Goal: Navigation & Orientation: Find specific page/section

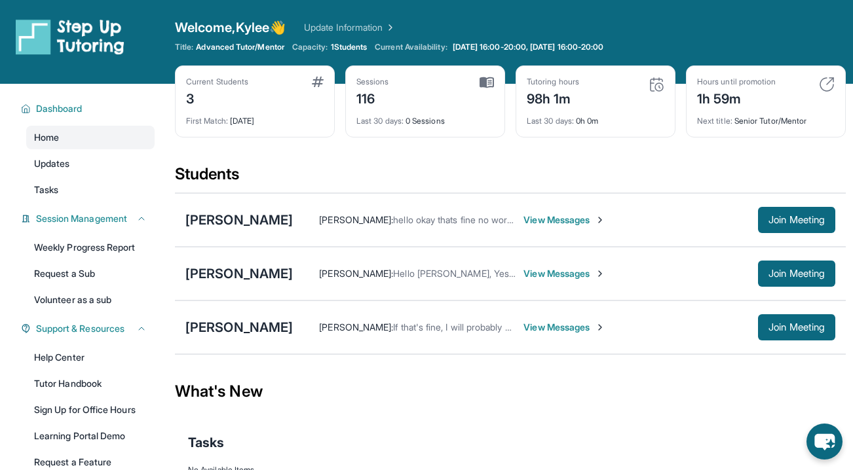
scroll to position [26, 0]
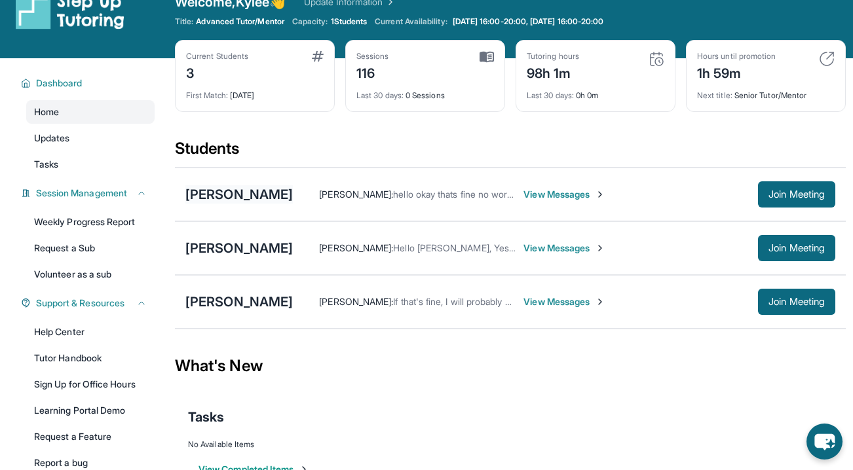
click at [266, 195] on div "[PERSON_NAME]" at bounding box center [238, 194] width 107 height 18
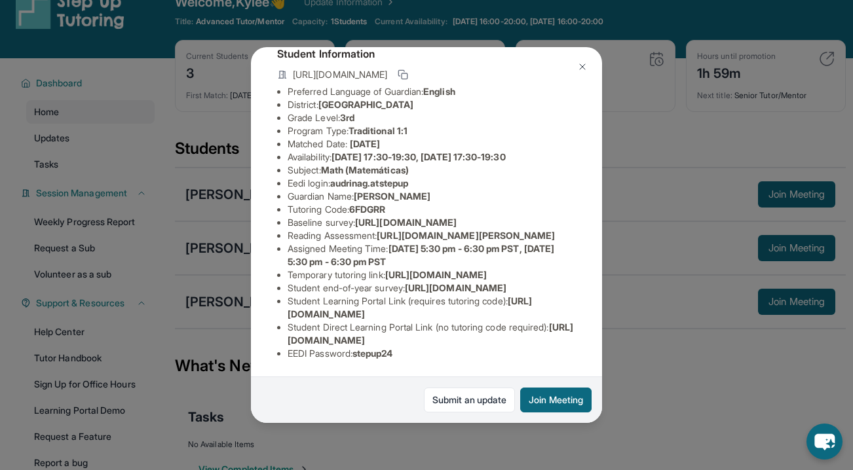
scroll to position [227, 0]
click at [559, 411] on button "Join Meeting" at bounding box center [555, 400] width 71 height 25
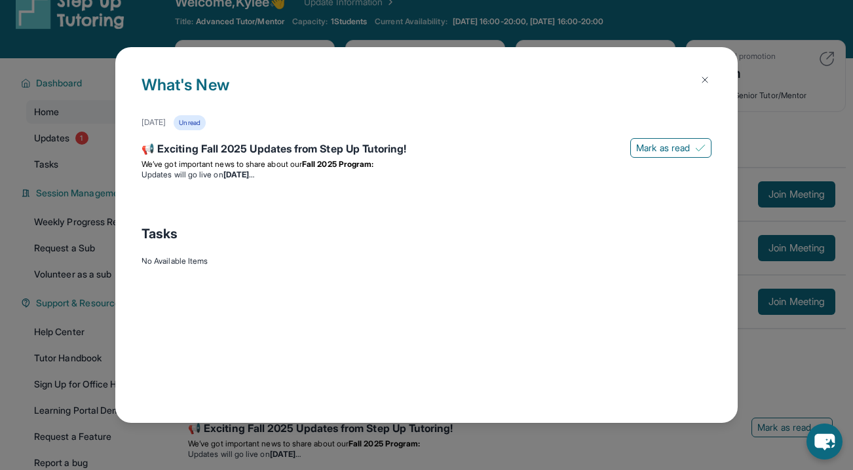
click at [623, 272] on div "What's New August 27th Unread 📢 Exciting Fall 2025 Updates from Step Up Tutorin…" at bounding box center [426, 235] width 622 height 376
click at [704, 85] on button at bounding box center [705, 80] width 26 height 26
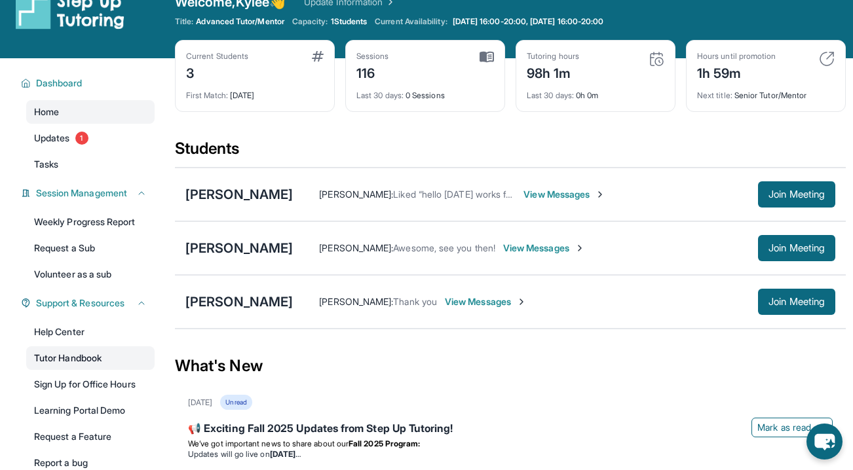
click at [82, 358] on link "Tutor Handbook" at bounding box center [90, 358] width 128 height 24
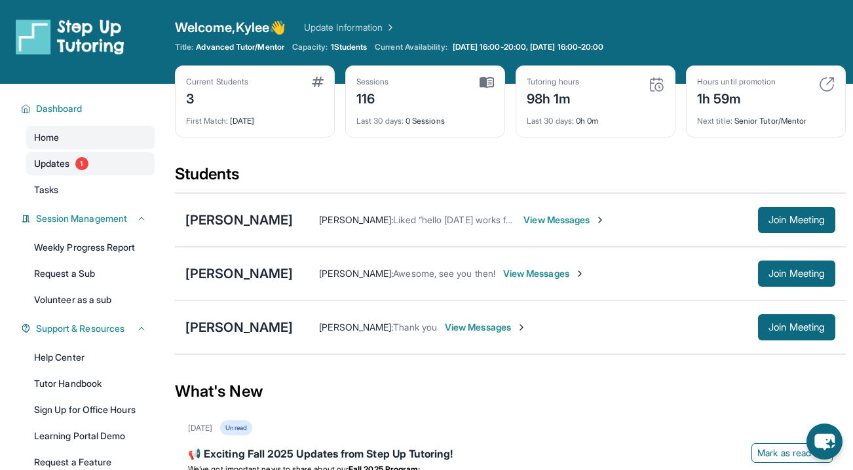
click at [61, 164] on span "Updates" at bounding box center [52, 163] width 36 height 13
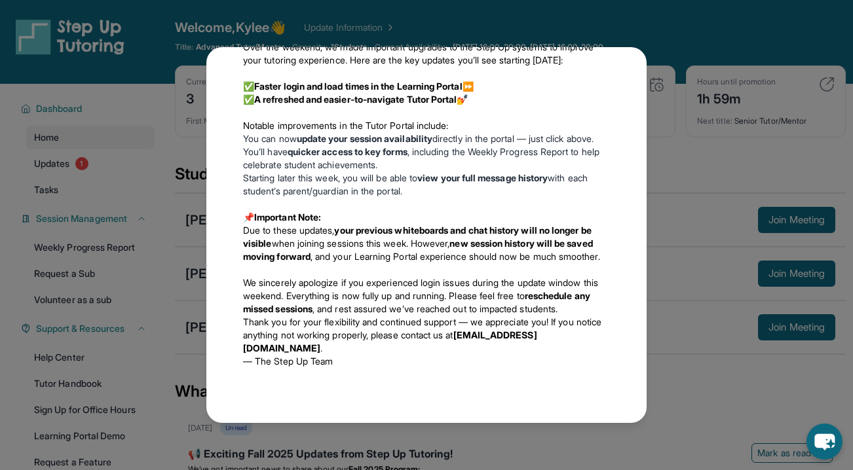
scroll to position [1009, 0]
click at [667, 176] on div "Updates [DATE] 📢 Exciting Fall 2025 Updates from Step Up Tutoring! We’ve got im…" at bounding box center [426, 235] width 853 height 470
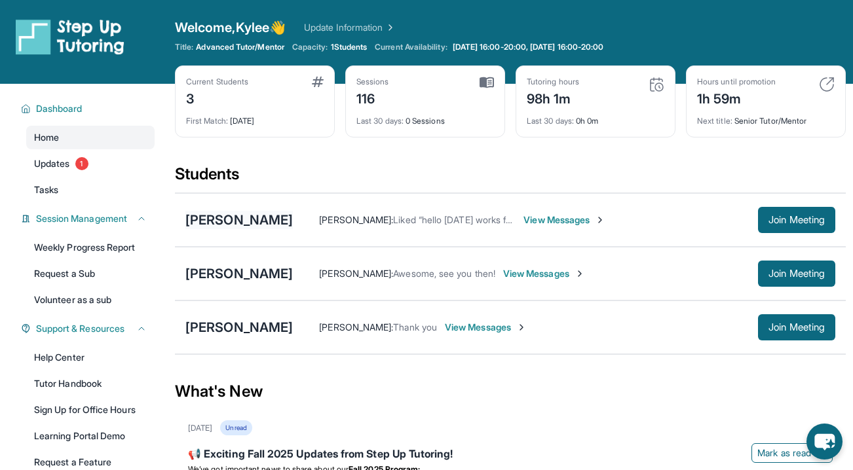
click at [237, 219] on div "[PERSON_NAME]" at bounding box center [238, 220] width 107 height 18
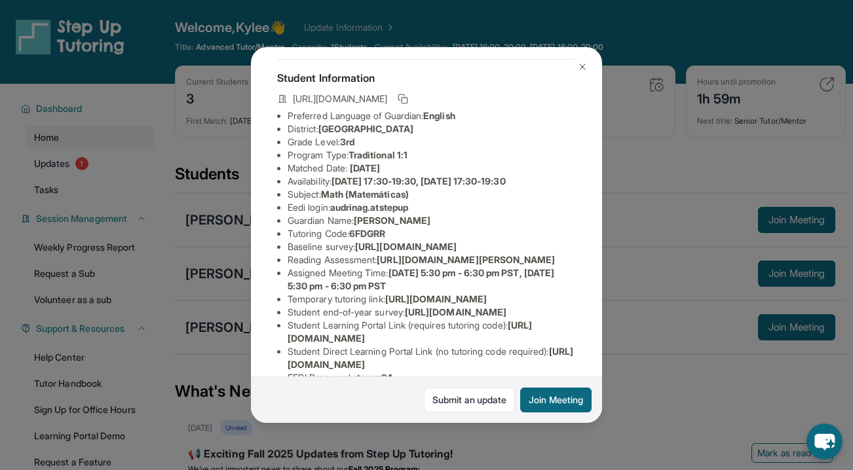
scroll to position [52, 0]
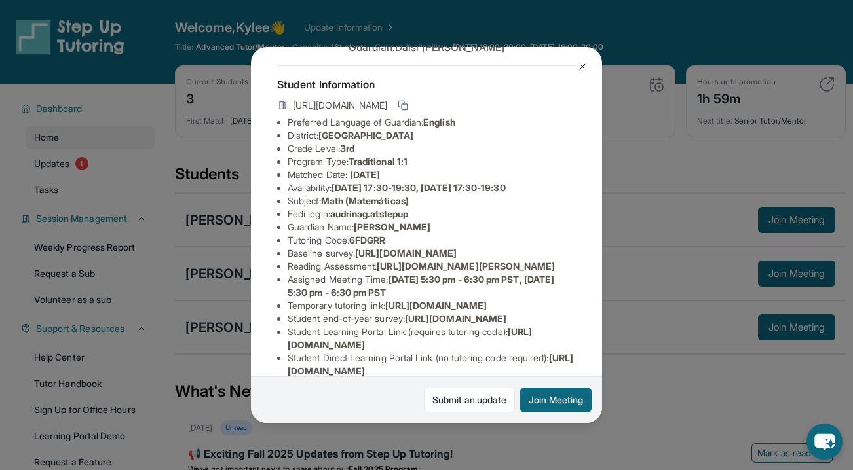
click at [60, 185] on div "[PERSON_NAME] Guardian: [PERSON_NAME] Student Information [URL][DOMAIN_NAME] Pr…" at bounding box center [426, 235] width 853 height 470
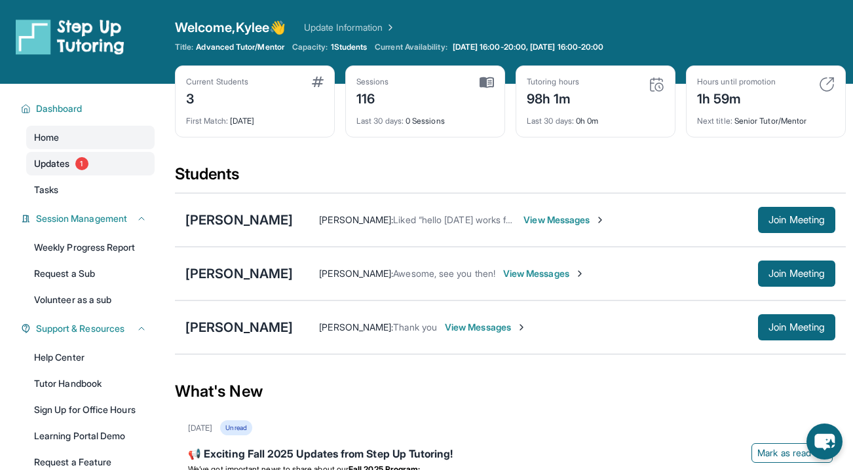
click at [61, 173] on link "Updates 1" at bounding box center [90, 164] width 128 height 24
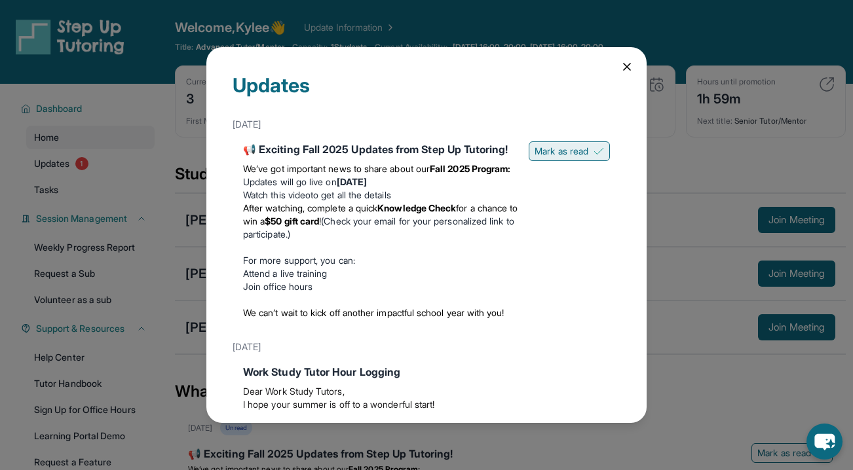
click at [561, 153] on span "Mark as read" at bounding box center [561, 151] width 54 height 13
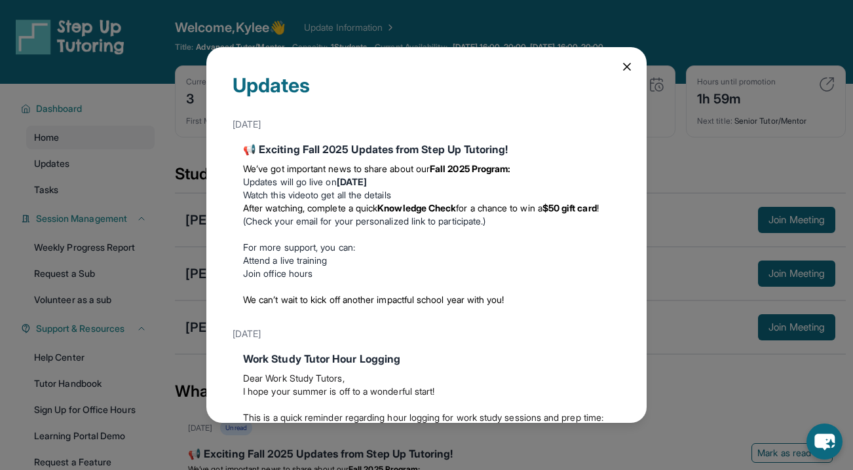
click at [630, 69] on icon at bounding box center [627, 67] width 7 height 7
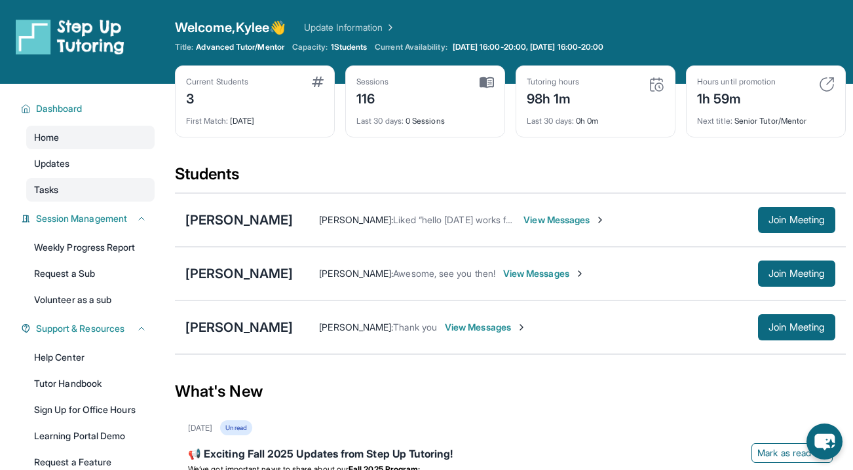
click at [35, 199] on link "Tasks" at bounding box center [90, 190] width 128 height 24
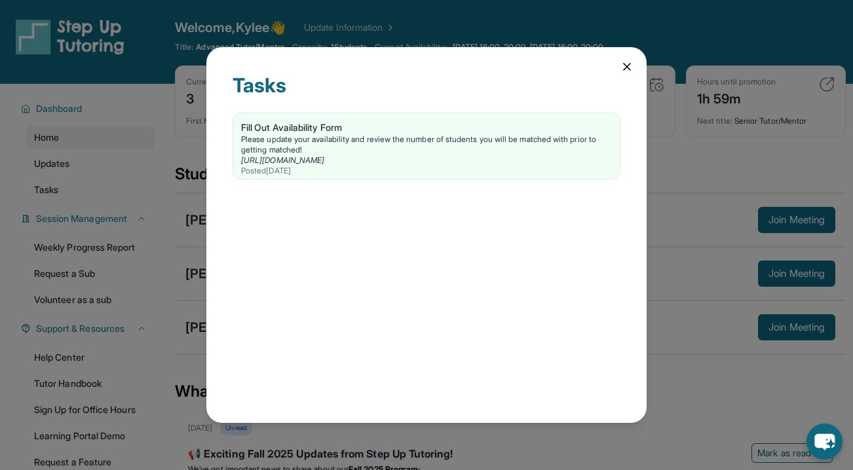
click at [121, 182] on div "Tasks Fill Out Availability Form Please update your availability and review the…" at bounding box center [426, 235] width 853 height 470
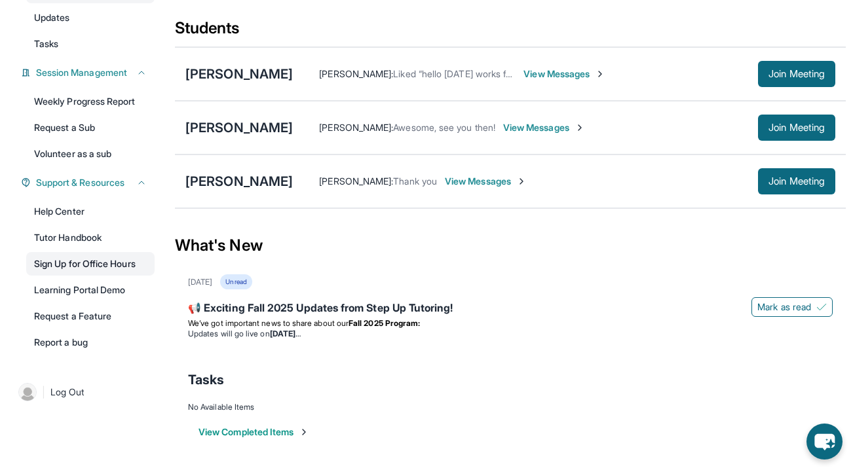
scroll to position [0, 0]
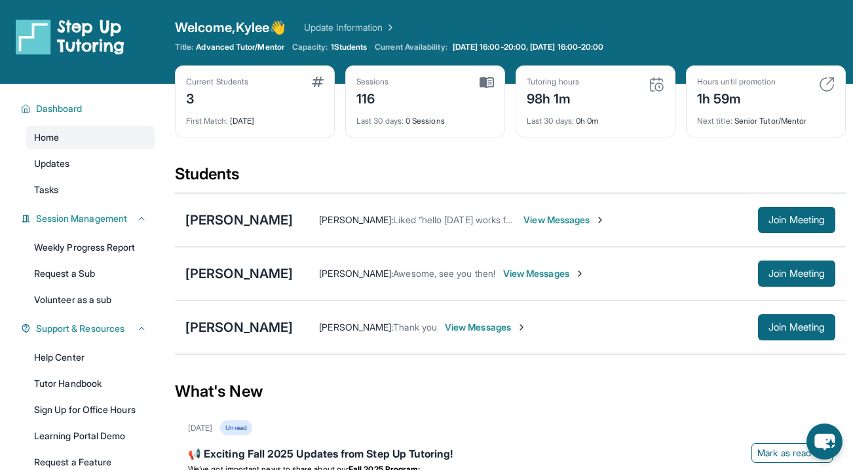
click at [383, 26] on link "Update Information" at bounding box center [350, 27] width 92 height 13
click at [342, 47] on span "1 Students" at bounding box center [349, 47] width 37 height 10
